Goal: Navigation & Orientation: Find specific page/section

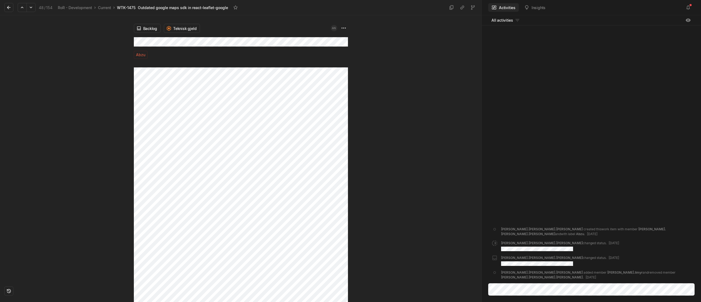
click at [64, 189] on div at bounding box center [67, 158] width 134 height 287
click at [10, 7] on icon at bounding box center [8, 7] width 3 height 3
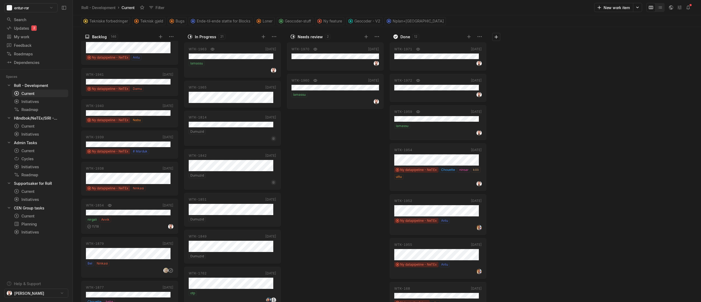
scroll to position [779, 0]
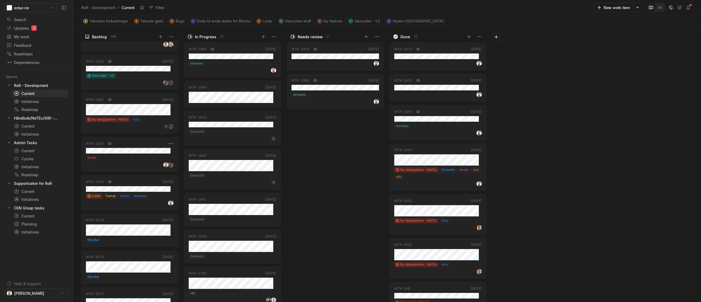
click at [137, 155] on div "WTK-[DATE] Avvik" at bounding box center [129, 154] width 97 height 35
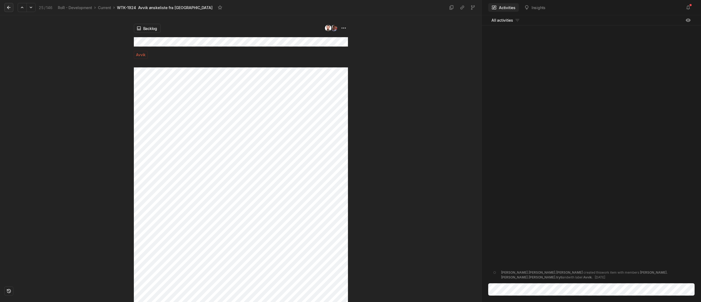
click at [7, 9] on icon at bounding box center [8, 7] width 5 height 5
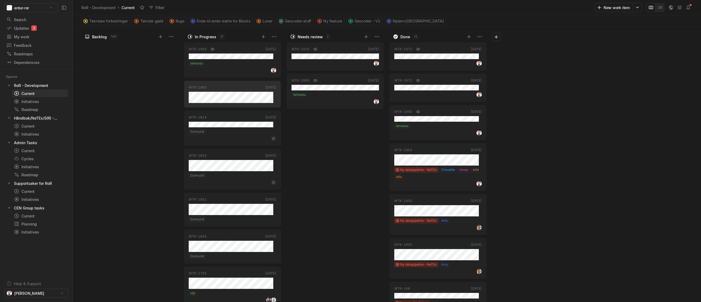
scroll to position [650, 0]
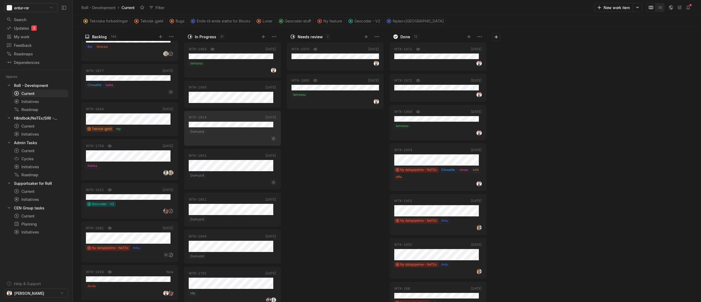
click at [323, 163] on div "WTK-[DATE] WTK-[DATE] lamassu" at bounding box center [336, 171] width 99 height 261
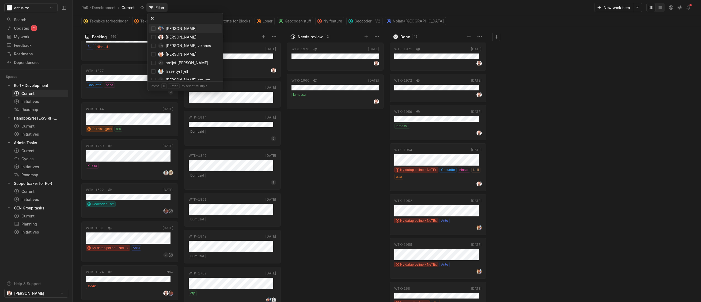
type input "[PERSON_NAME]"
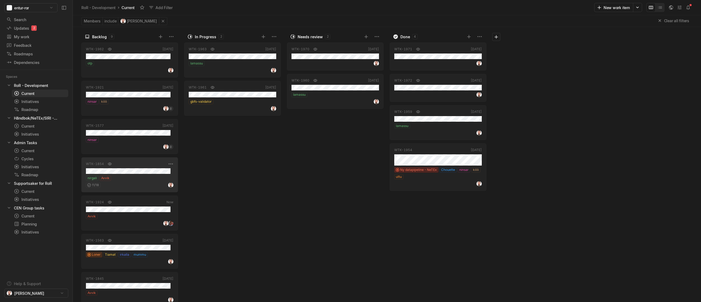
scroll to position [84, 0]
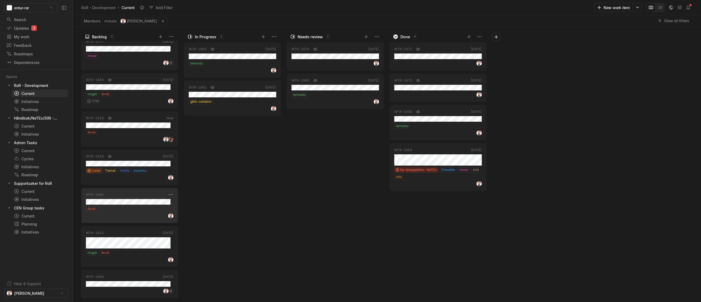
click at [135, 211] on div "Avvik" at bounding box center [130, 208] width 88 height 5
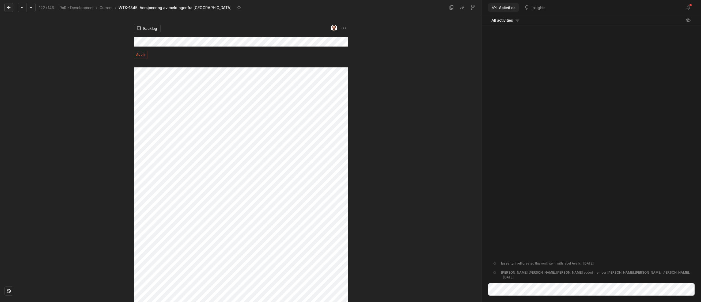
click at [9, 8] on icon at bounding box center [8, 7] width 5 height 5
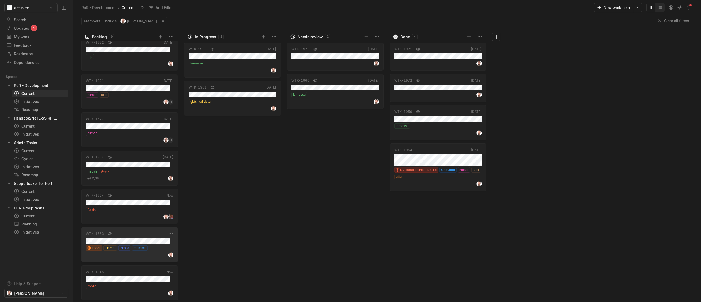
scroll to position [84, 0]
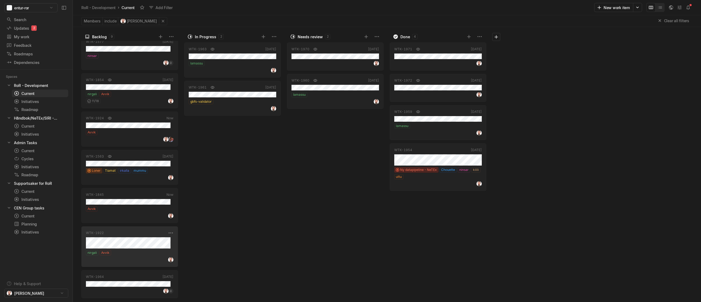
click at [132, 251] on div "[PERSON_NAME]" at bounding box center [130, 252] width 88 height 5
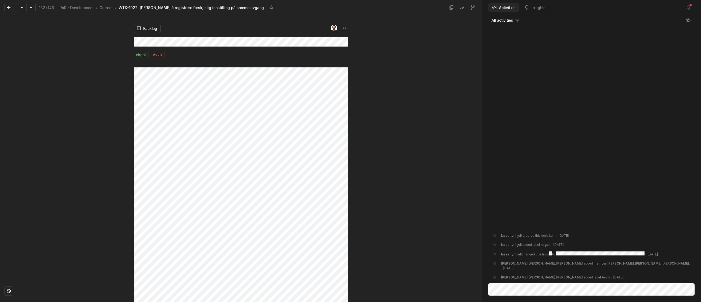
click at [361, 112] on div "Backlog [PERSON_NAME]" at bounding box center [241, 158] width 482 height 287
click at [126, 69] on div "Backlog [PERSON_NAME]" at bounding box center [241, 158] width 482 height 287
click at [10, 7] on icon at bounding box center [8, 7] width 5 height 5
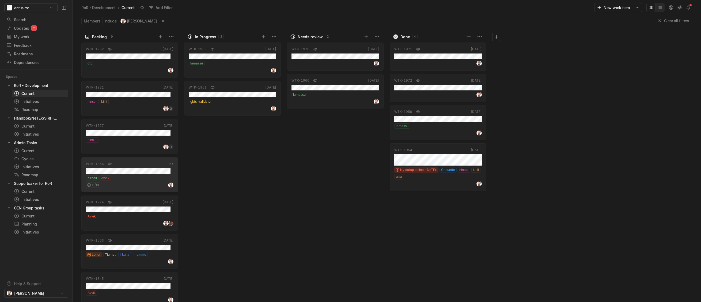
click at [118, 183] on div "11 / 18" at bounding box center [130, 184] width 88 height 7
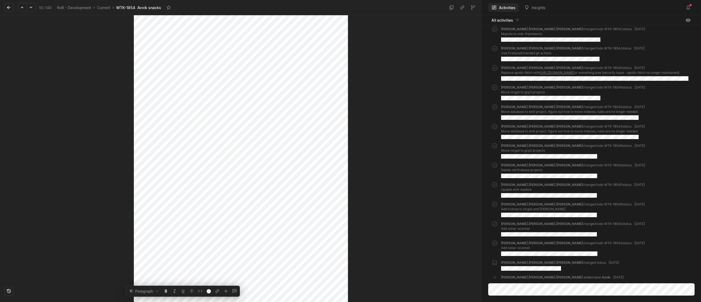
scroll to position [1, 0]
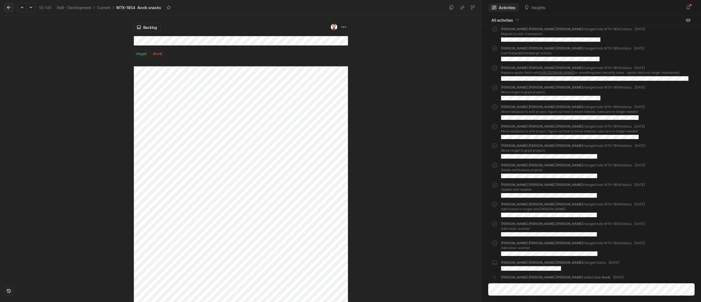
click at [7, 7] on icon at bounding box center [8, 7] width 3 height 3
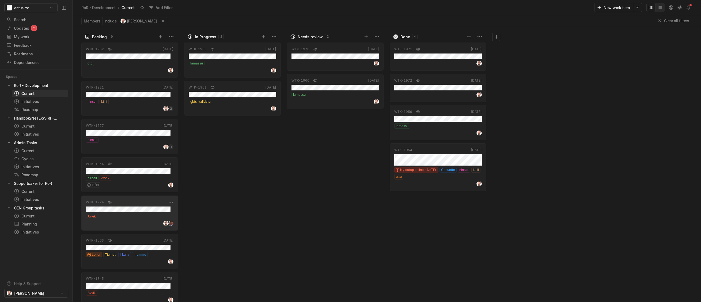
scroll to position [84, 0]
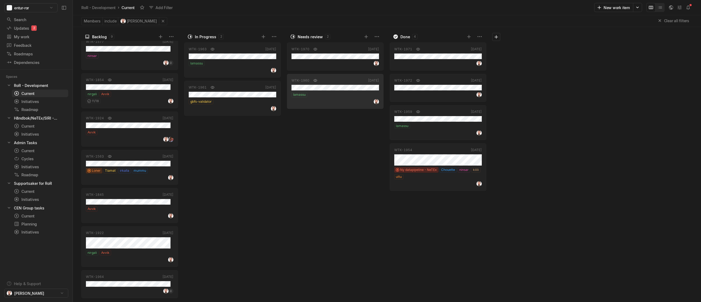
click at [327, 144] on div "WTK-[DATE] WTK-[DATE] lamassu" at bounding box center [336, 171] width 99 height 261
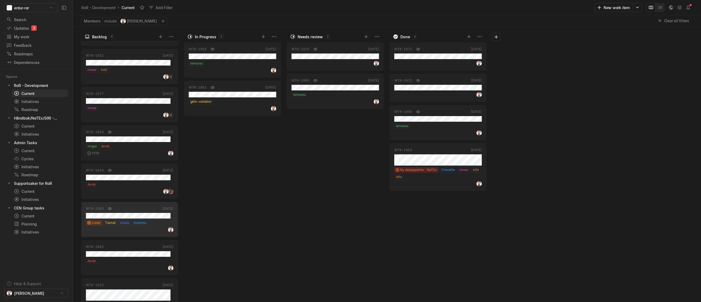
scroll to position [0, 0]
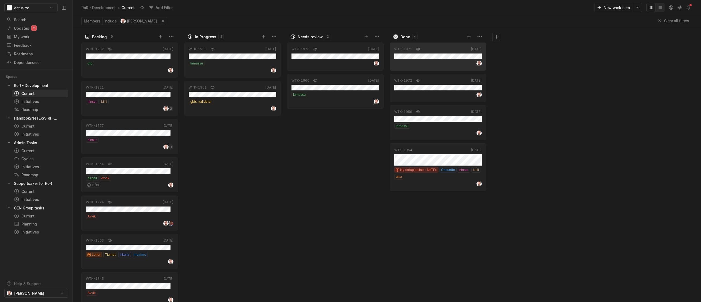
drag, startPoint x: 560, startPoint y: 101, endPoint x: 596, endPoint y: 44, distance: 66.7
click at [560, 101] on div "Backlog 9 WTK-[DATE] otp WTK-[DATE] ninsar kilili EI WTK-[DATE] ninsar EI WTK-[…" at bounding box center [387, 164] width 628 height 275
